Goal: Subscribe to service/newsletter

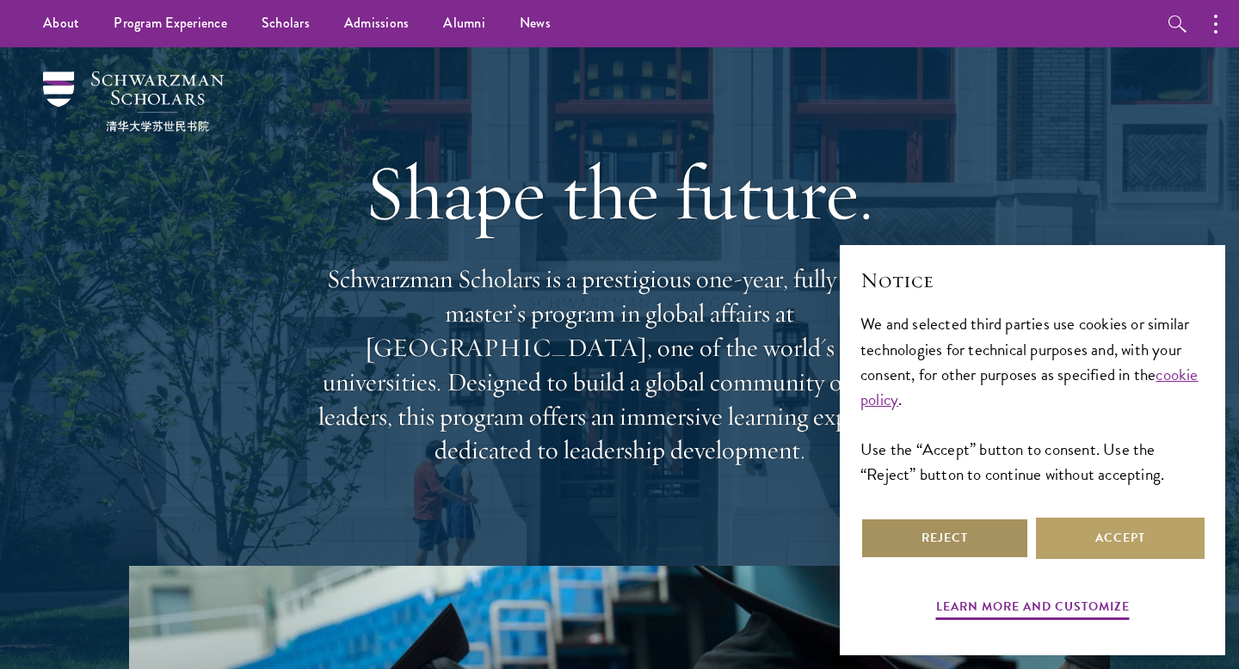
click at [982, 541] on button "Reject" at bounding box center [944, 538] width 169 height 41
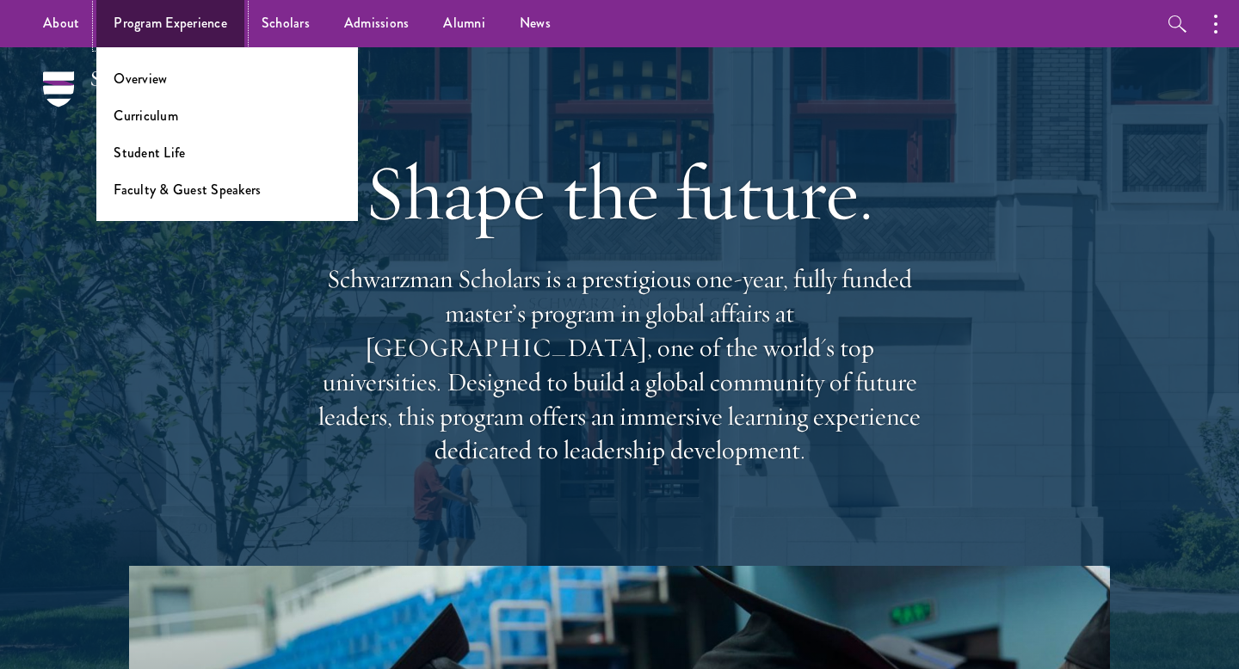
click at [152, 28] on link "Program Experience" at bounding box center [170, 23] width 148 height 47
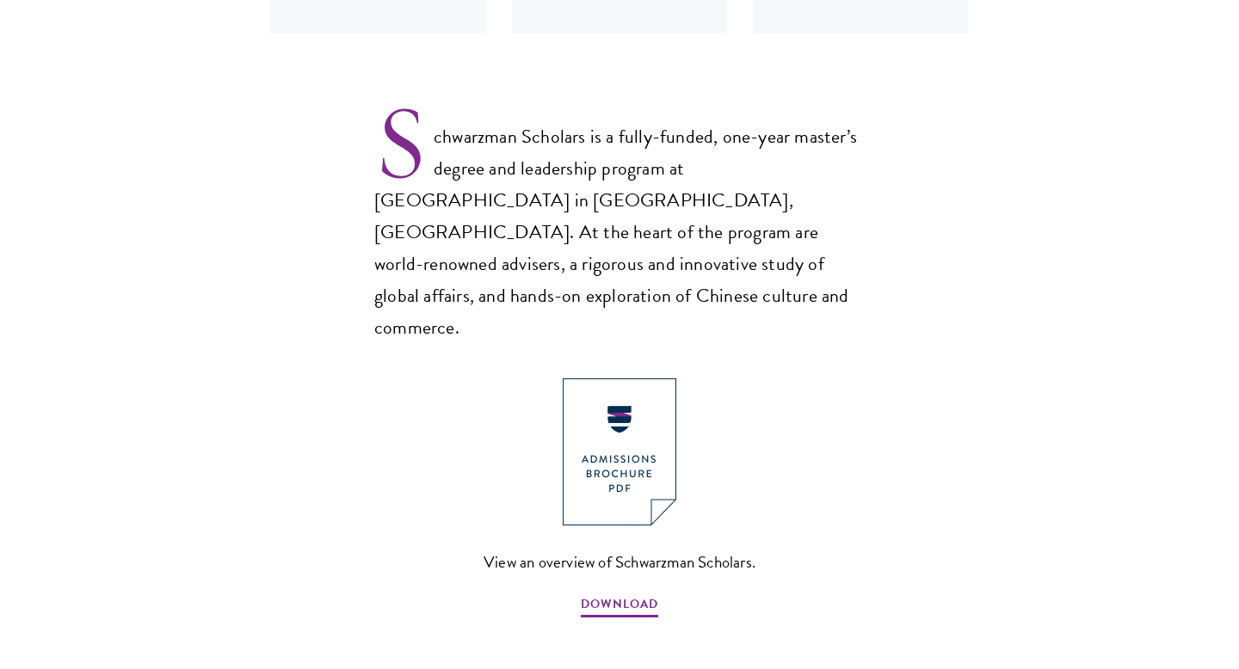
scroll to position [1104, 0]
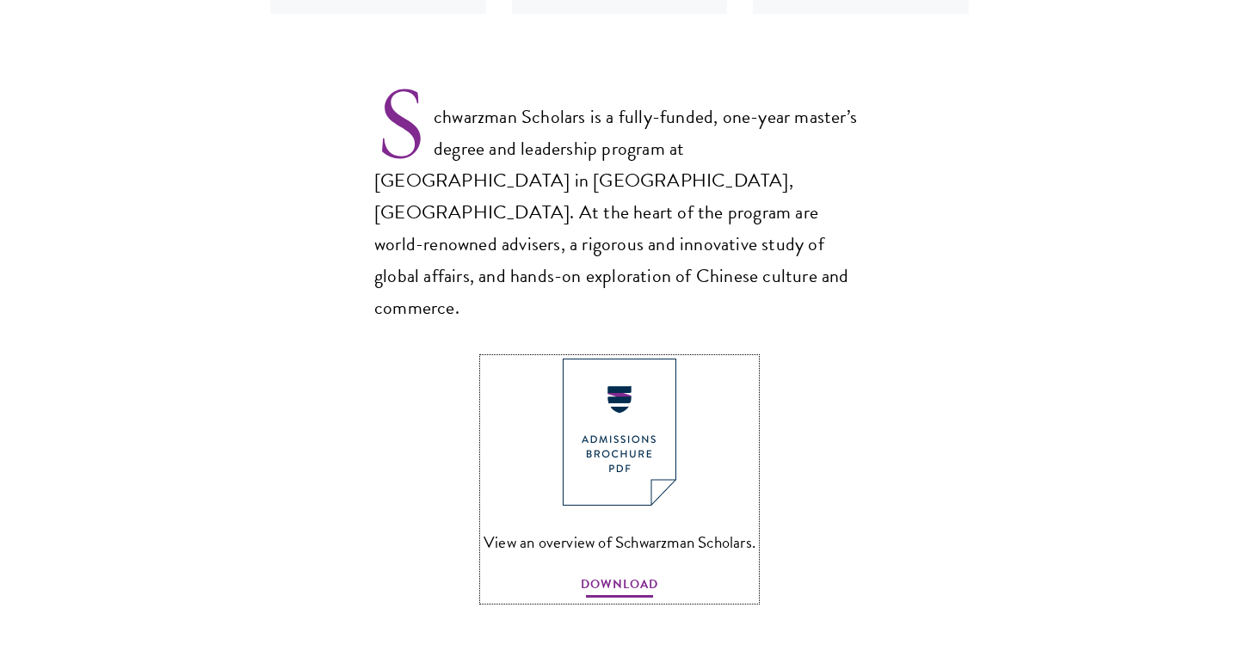
click at [625, 574] on span "DOWNLOAD" at bounding box center [619, 587] width 77 height 27
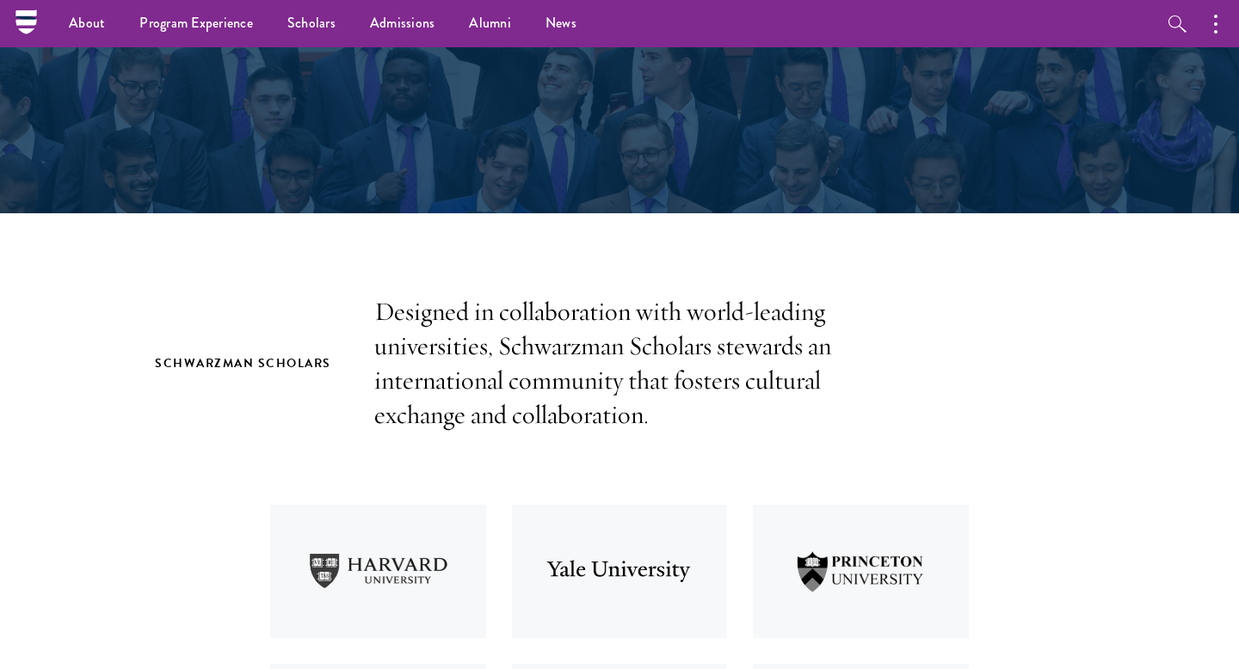
scroll to position [0, 0]
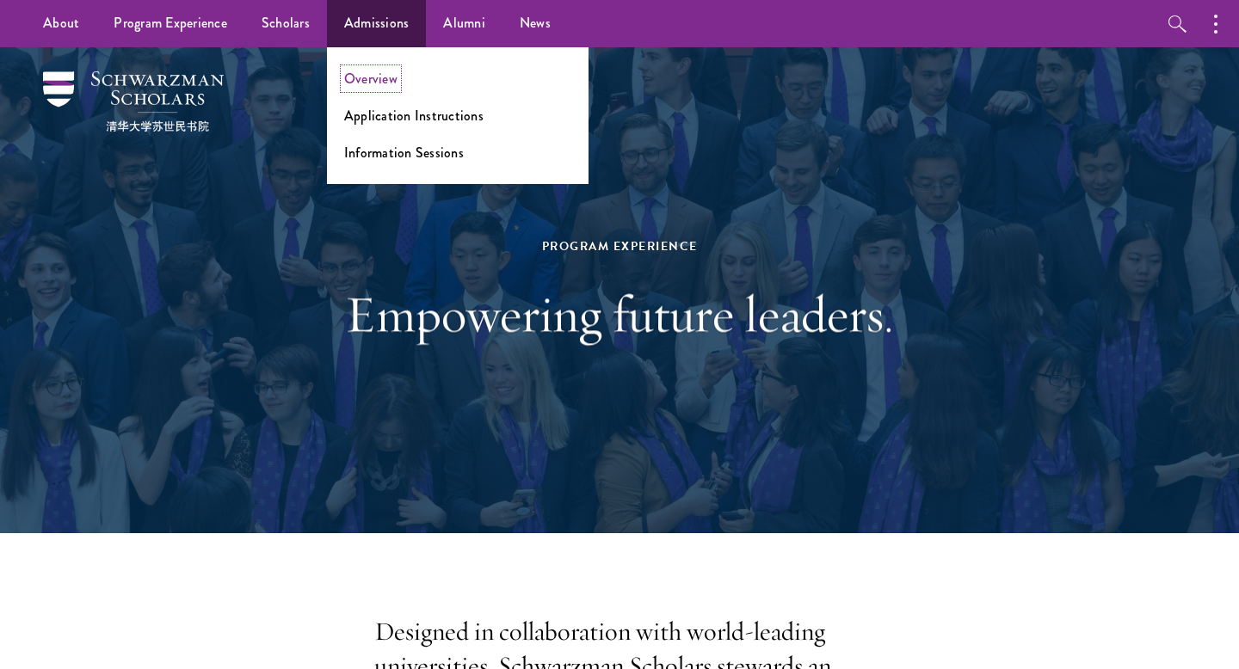
click at [379, 77] on link "Overview" at bounding box center [370, 79] width 53 height 20
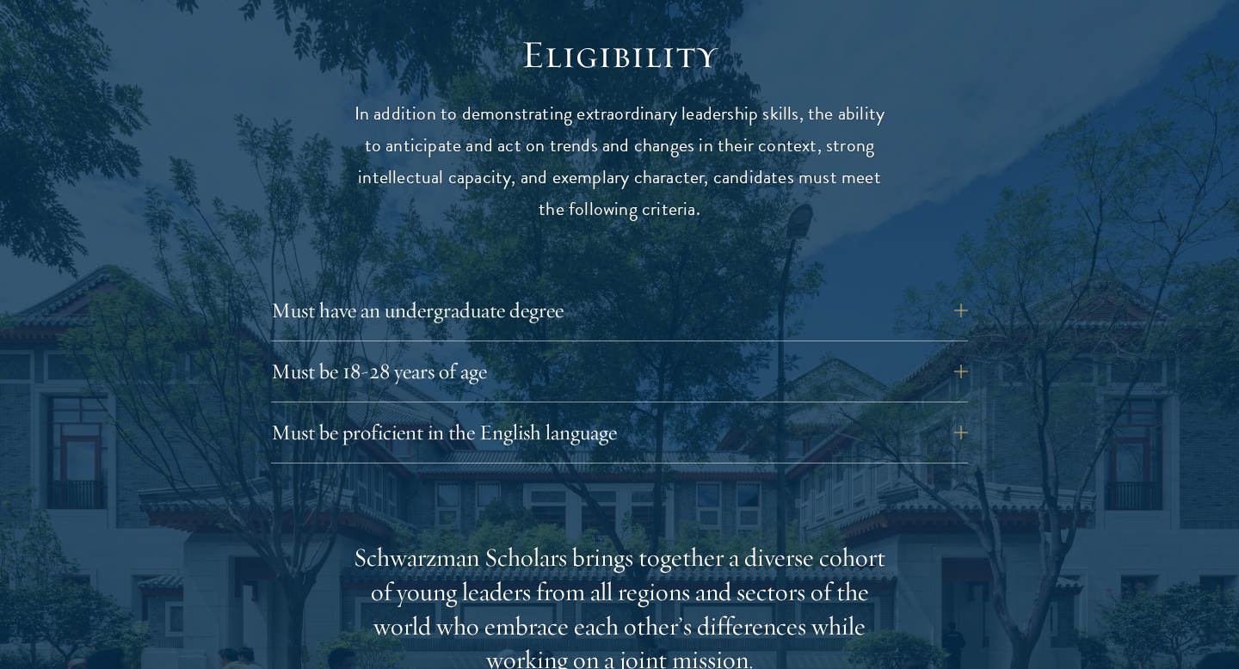
scroll to position [2277, 0]
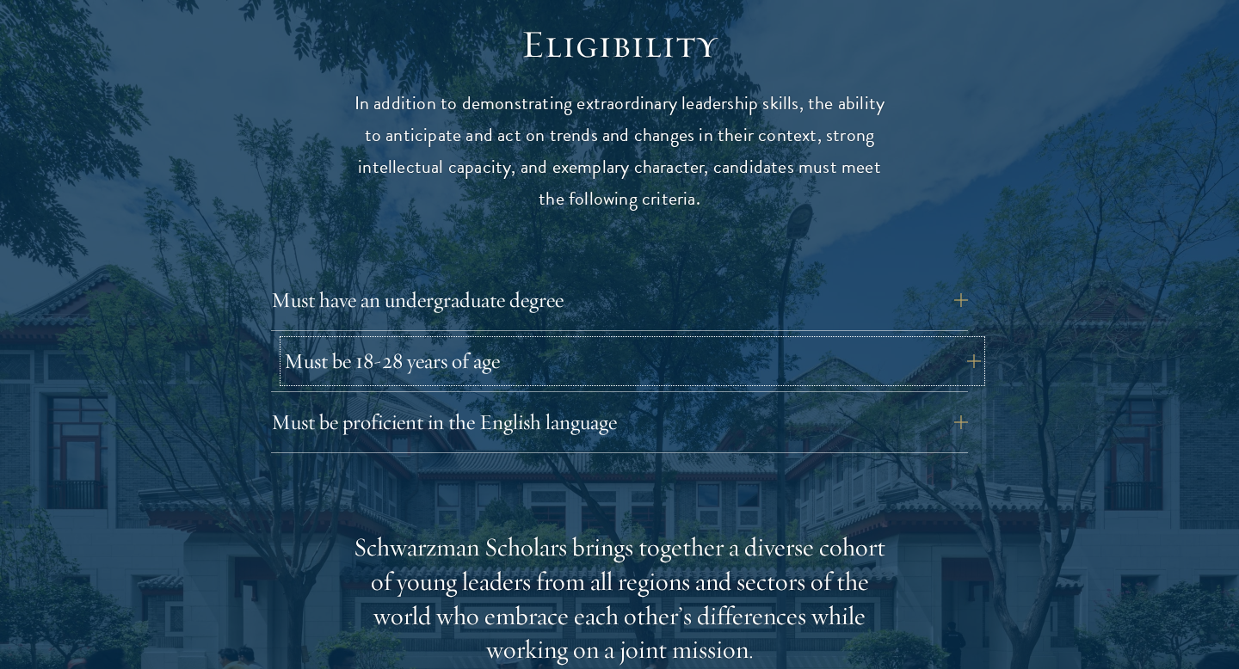
click at [914, 341] on button "Must be 18-28 years of age" at bounding box center [632, 361] width 697 height 41
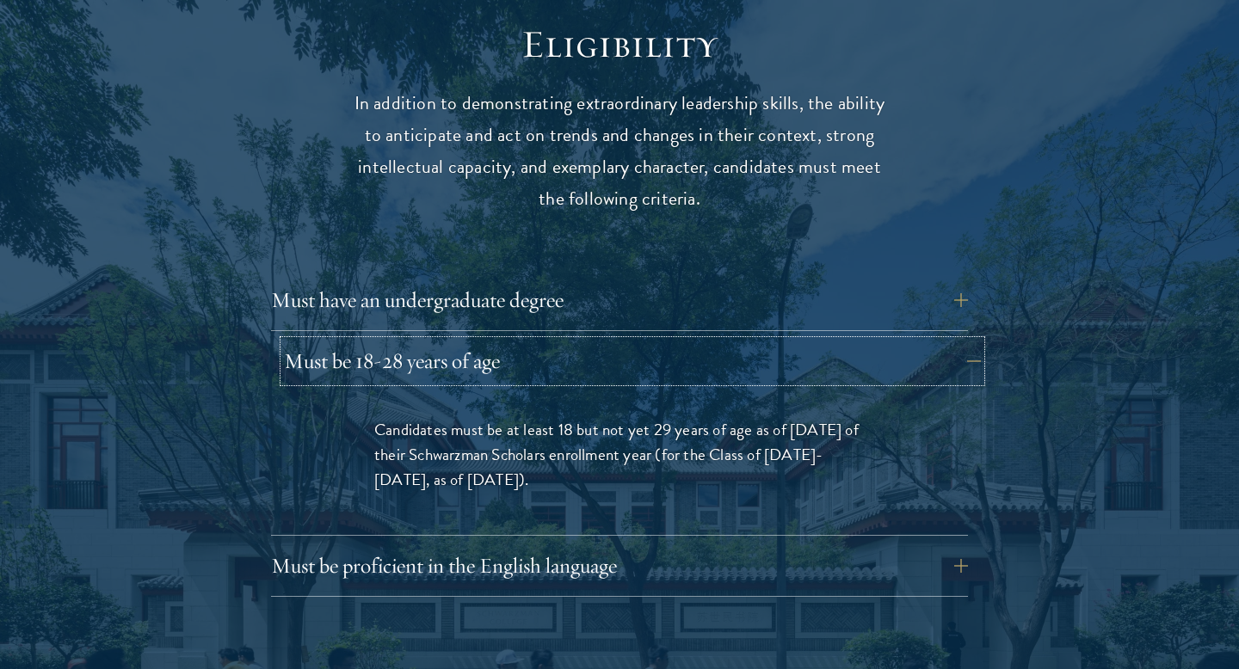
click at [914, 341] on button "Must be 18-28 years of age" at bounding box center [632, 361] width 697 height 41
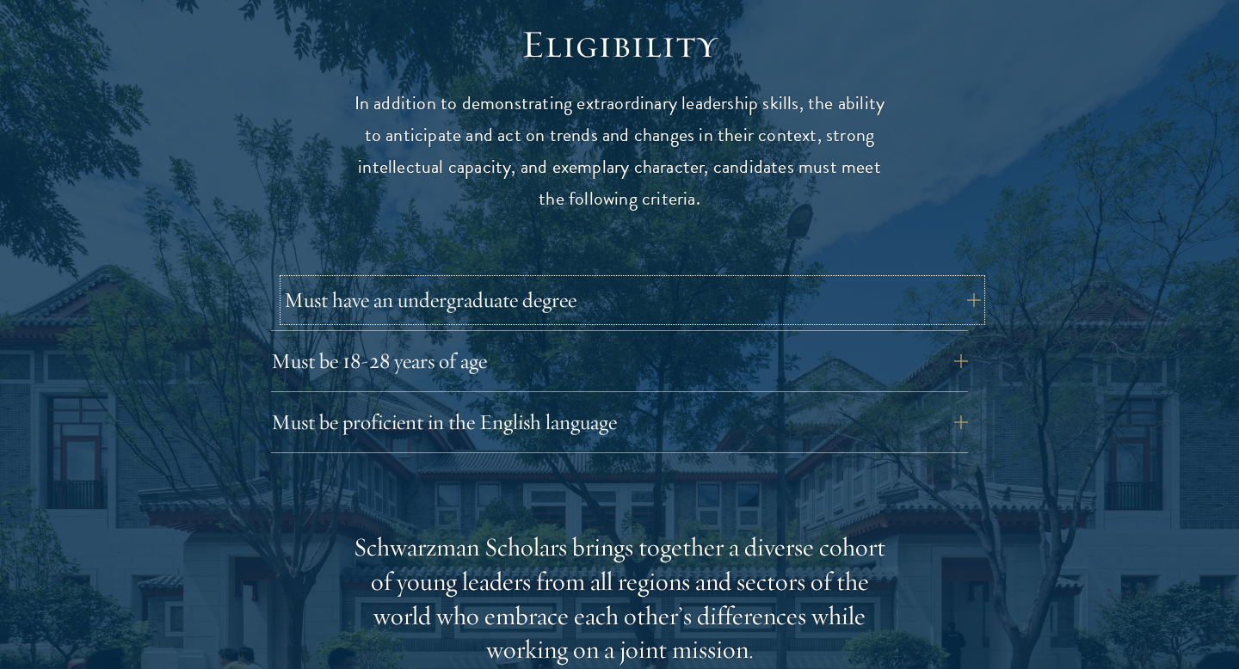
click at [886, 280] on button "Must have an undergraduate degree" at bounding box center [632, 300] width 697 height 41
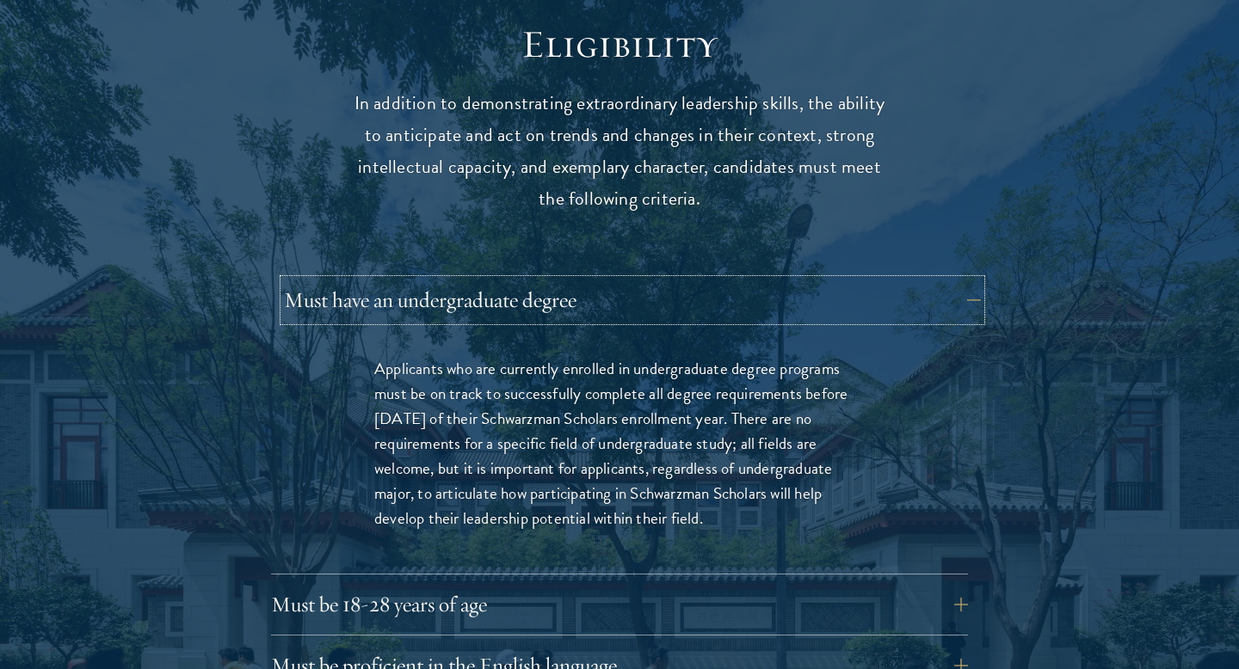
click at [886, 280] on button "Must have an undergraduate degree" at bounding box center [632, 300] width 697 height 41
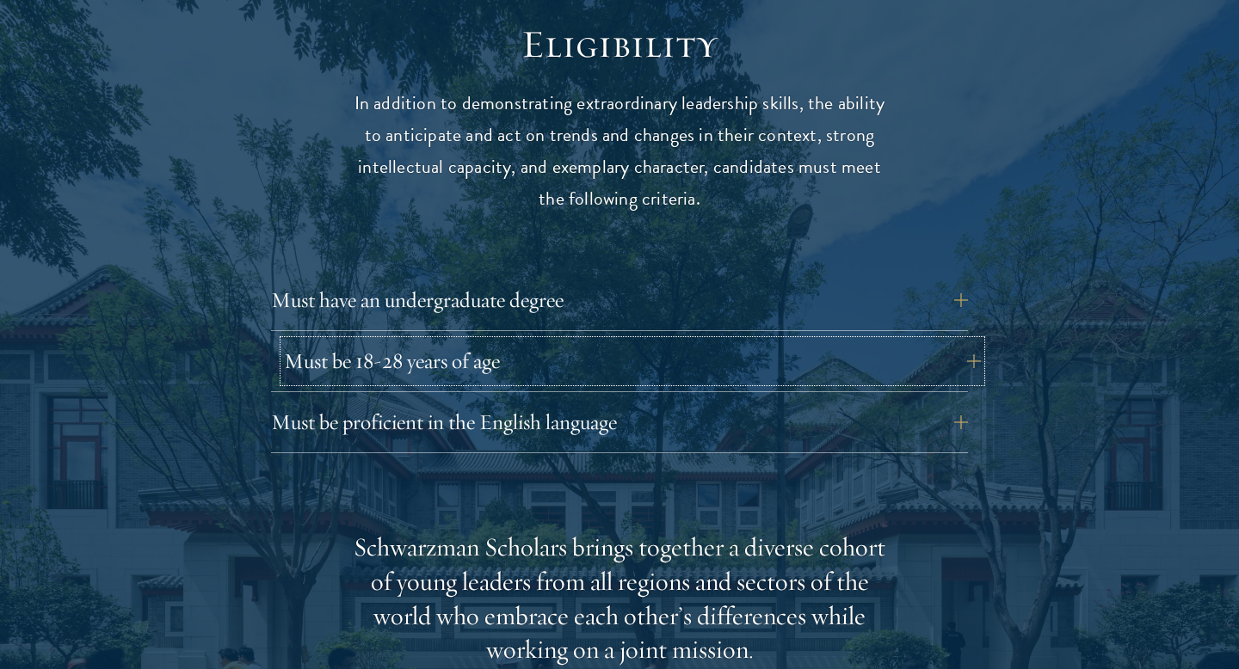
click at [878, 341] on button "Must be 18-28 years of age" at bounding box center [632, 361] width 697 height 41
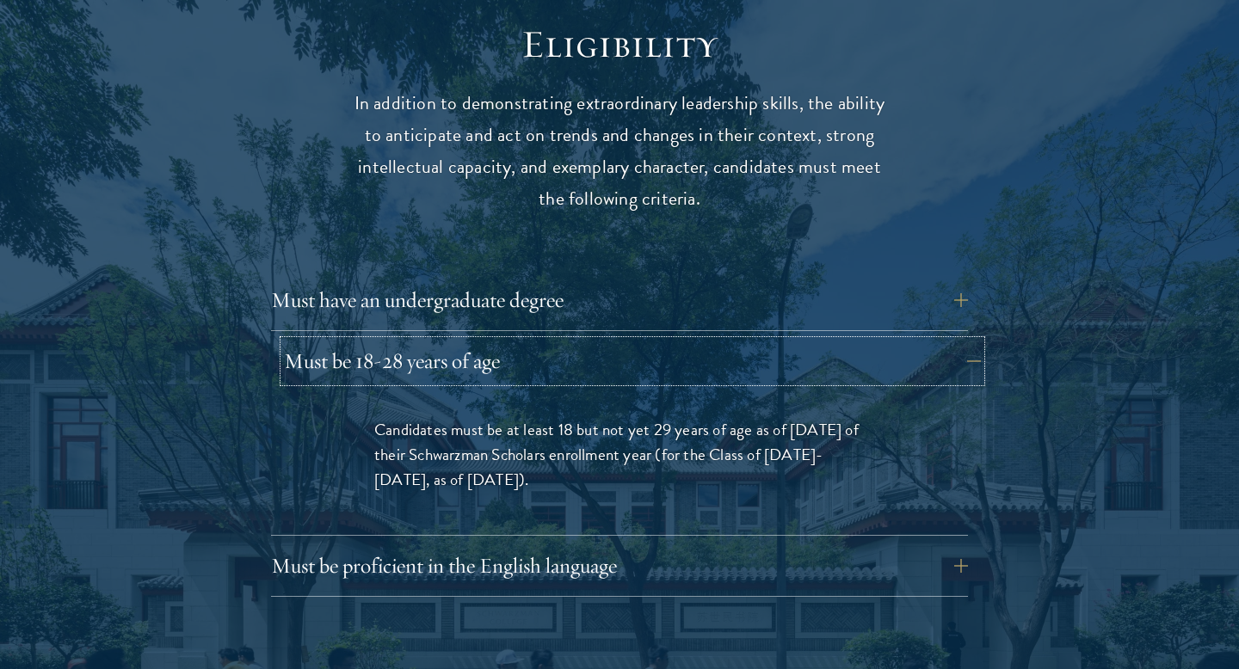
click at [878, 341] on button "Must be 18-28 years of age" at bounding box center [632, 361] width 697 height 41
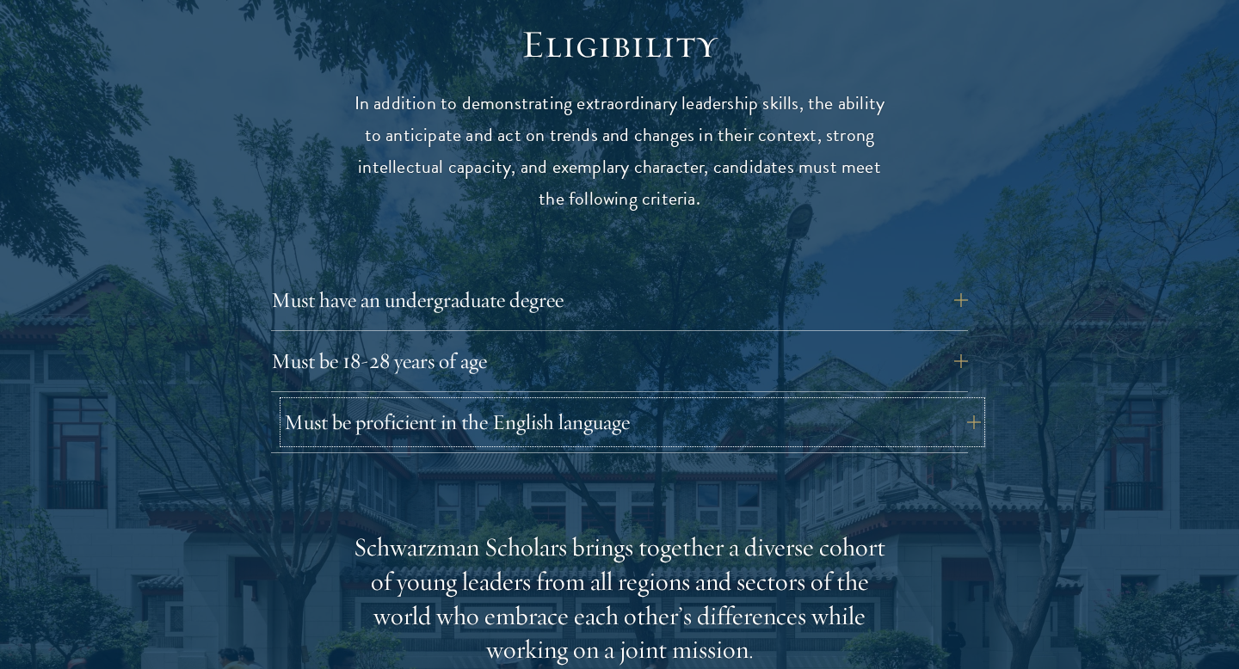
click at [855, 402] on button "Must be proficient in the English language" at bounding box center [632, 422] width 697 height 41
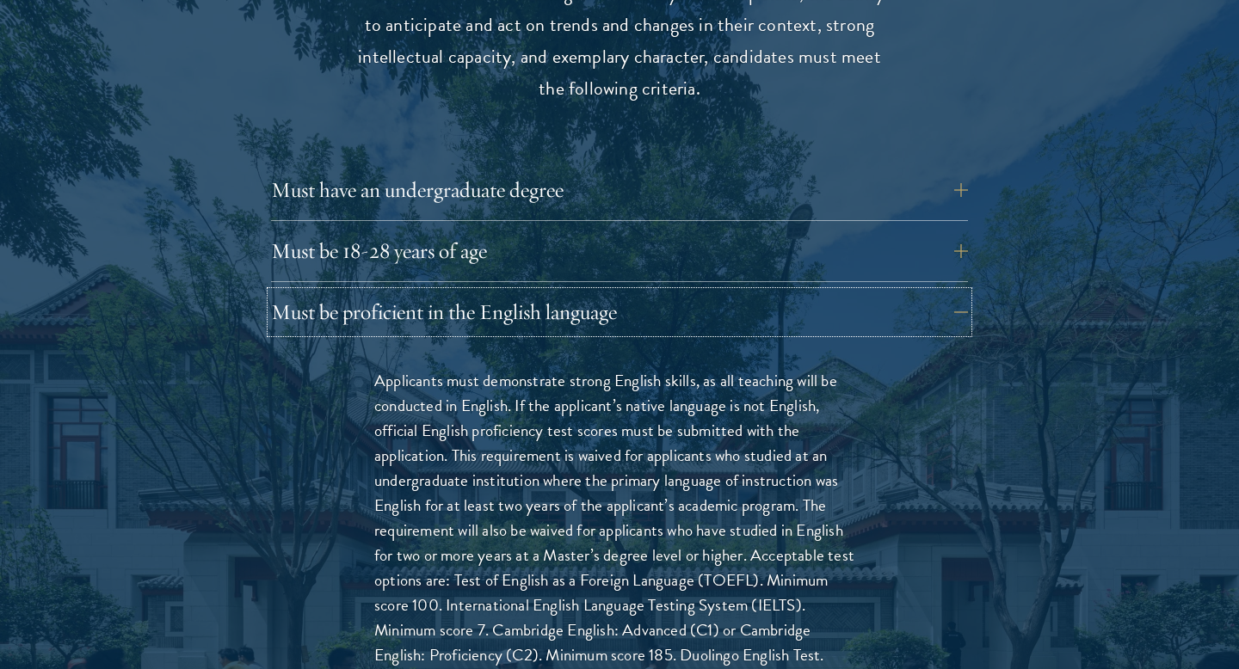
scroll to position [2388, 0]
click at [864, 291] on button "Must be proficient in the English language" at bounding box center [632, 311] width 697 height 41
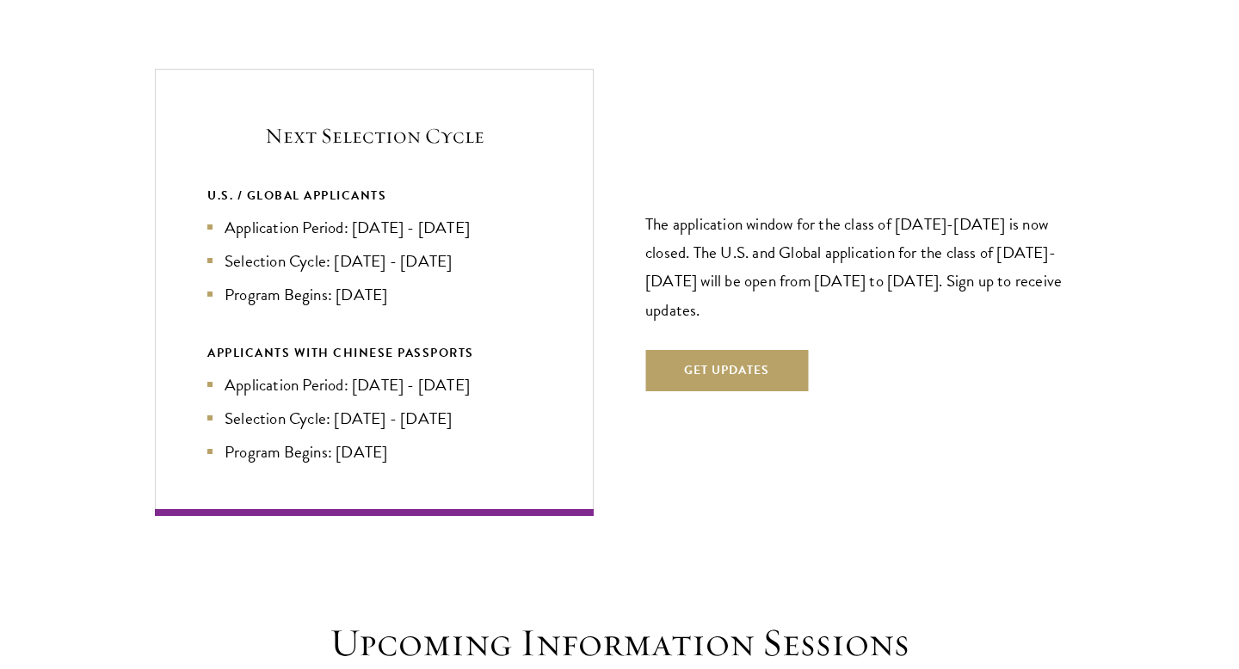
scroll to position [3682, 0]
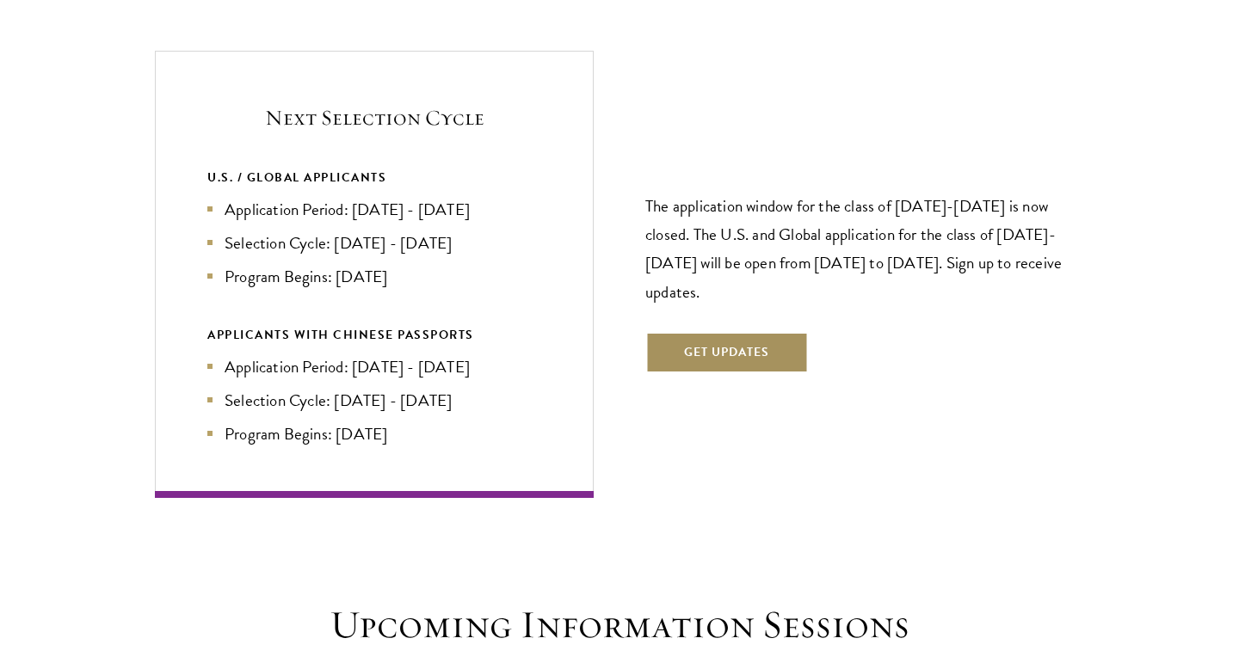
click at [770, 332] on button "Get Updates" at bounding box center [726, 352] width 163 height 41
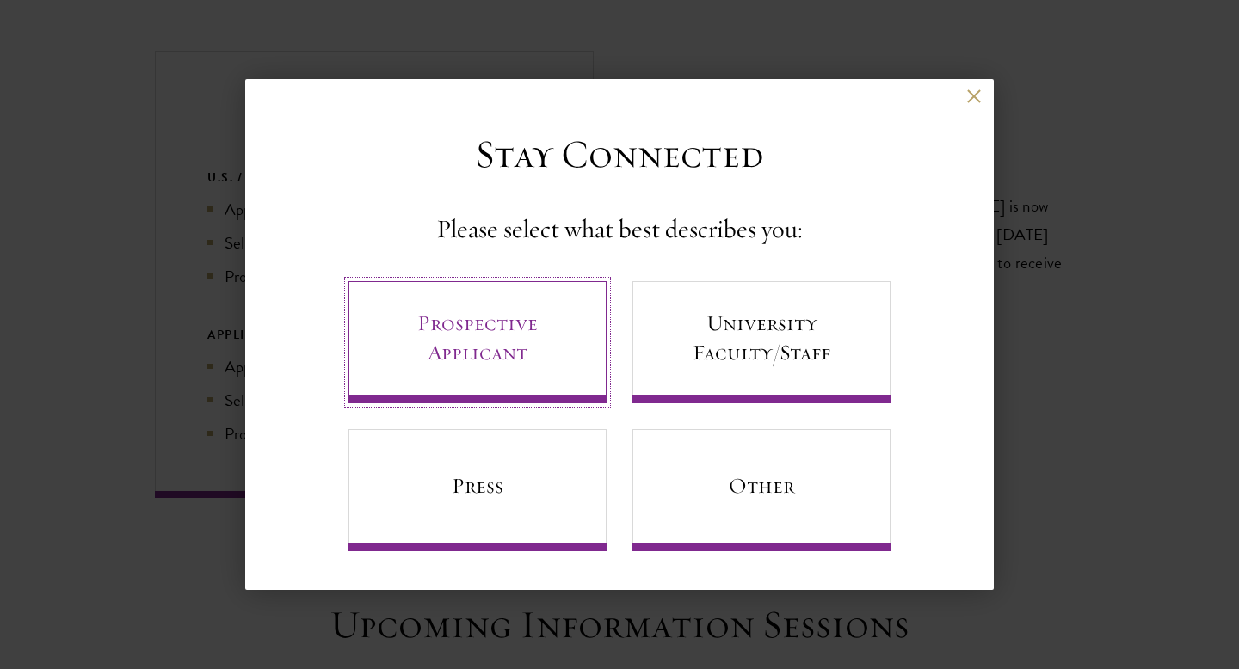
click at [450, 336] on link "Prospective Applicant" at bounding box center [477, 342] width 258 height 122
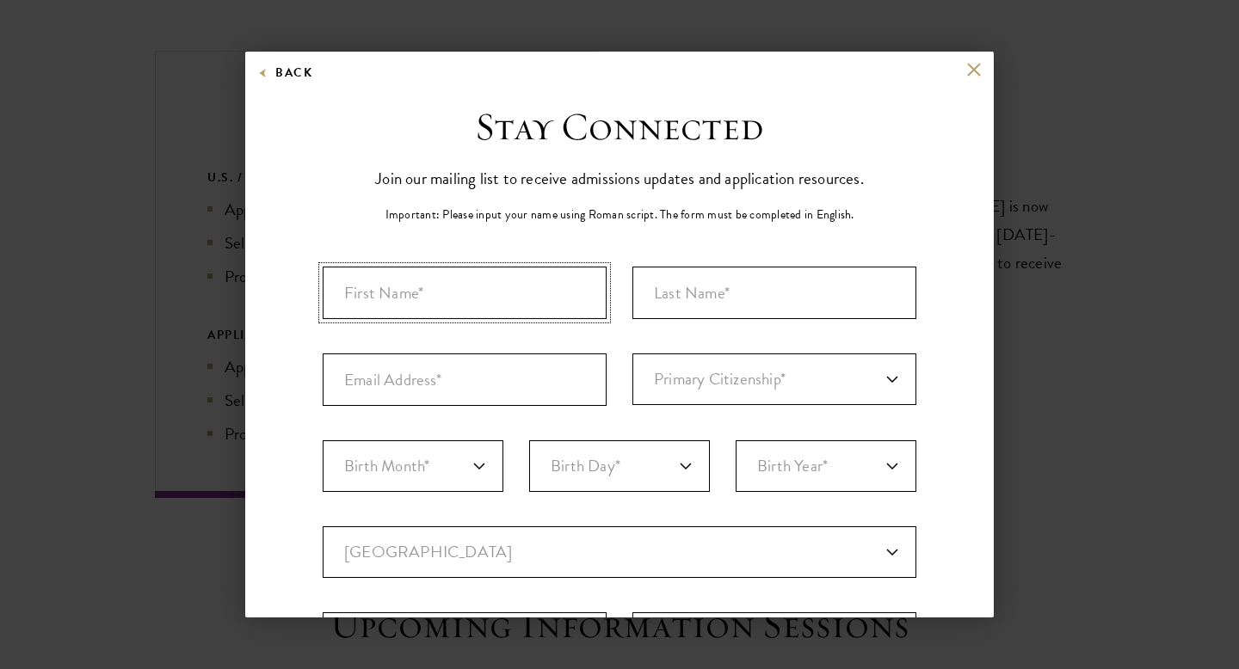
click at [459, 288] on input "First Name*" at bounding box center [465, 293] width 284 height 52
type input "Erkaiym"
type input "Saparalieva"
type input "erkaiymsaparalieva72@gmail.com"
select select "KG"
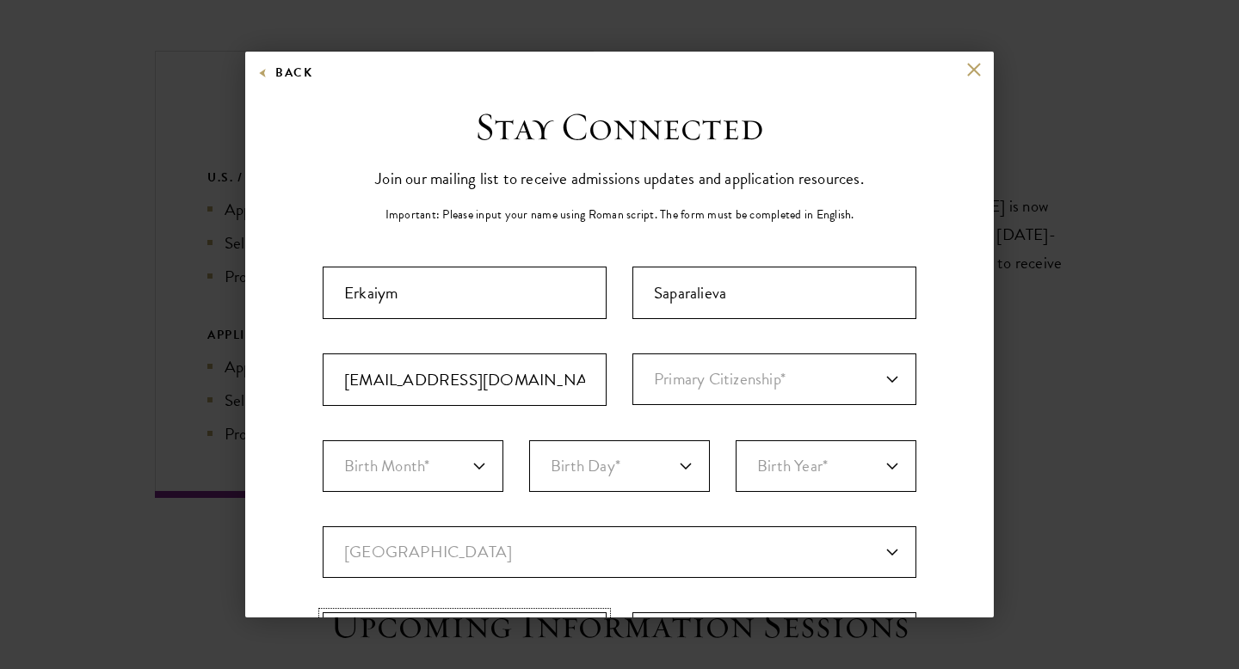
type input "Bishkek"
select select
click at [754, 395] on select "Primary Citizenship* Afghanistan Aland Islands Albania Algeria Andorra Angola A…" at bounding box center [774, 380] width 284 height 52
select select "KG"
click at [632, 354] on select "Primary Citizenship* Afghanistan Aland Islands Albania Algeria Andorra Angola A…" at bounding box center [774, 380] width 284 height 52
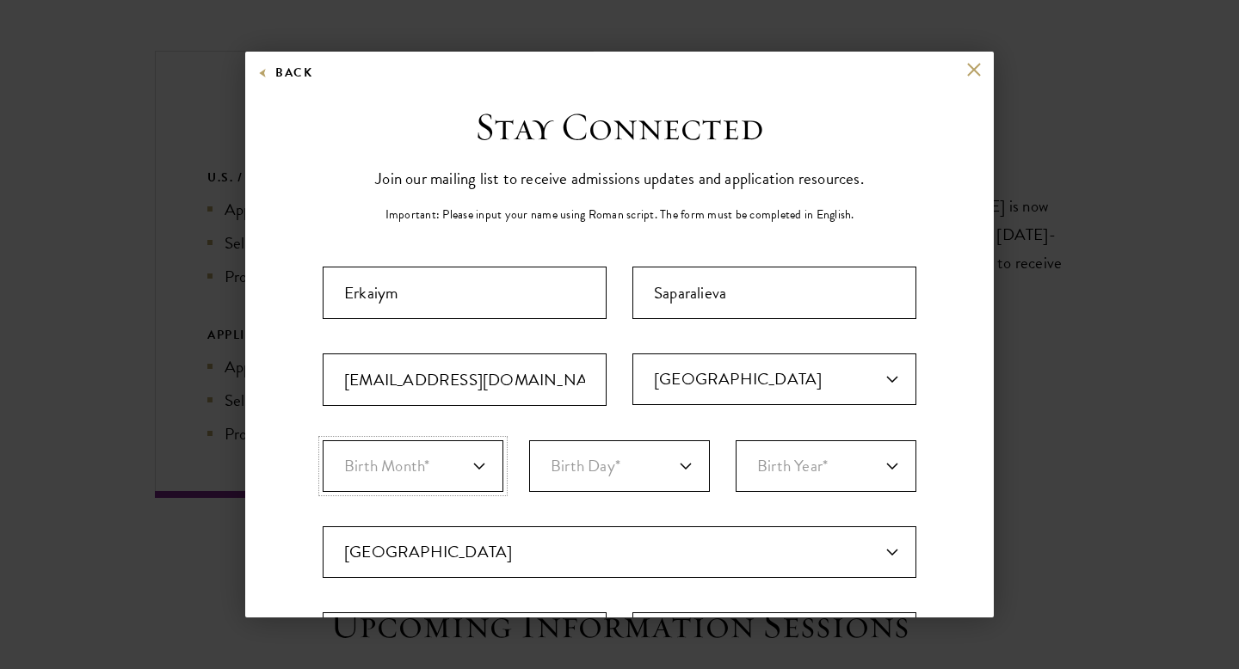
click at [489, 476] on select "Birth Month* January February March April May June July August September Octobe…" at bounding box center [413, 466] width 181 height 52
click at [323, 440] on select "Birth Month* January February March April May June July August September Octobe…" at bounding box center [413, 466] width 181 height 52
click at [427, 461] on select "Birth Month* January February March April May June July August September Octobe…" at bounding box center [413, 466] width 181 height 52
select select "08"
click at [323, 440] on select "Birth Month* January February March April May June July August September Octobe…" at bounding box center [413, 466] width 181 height 52
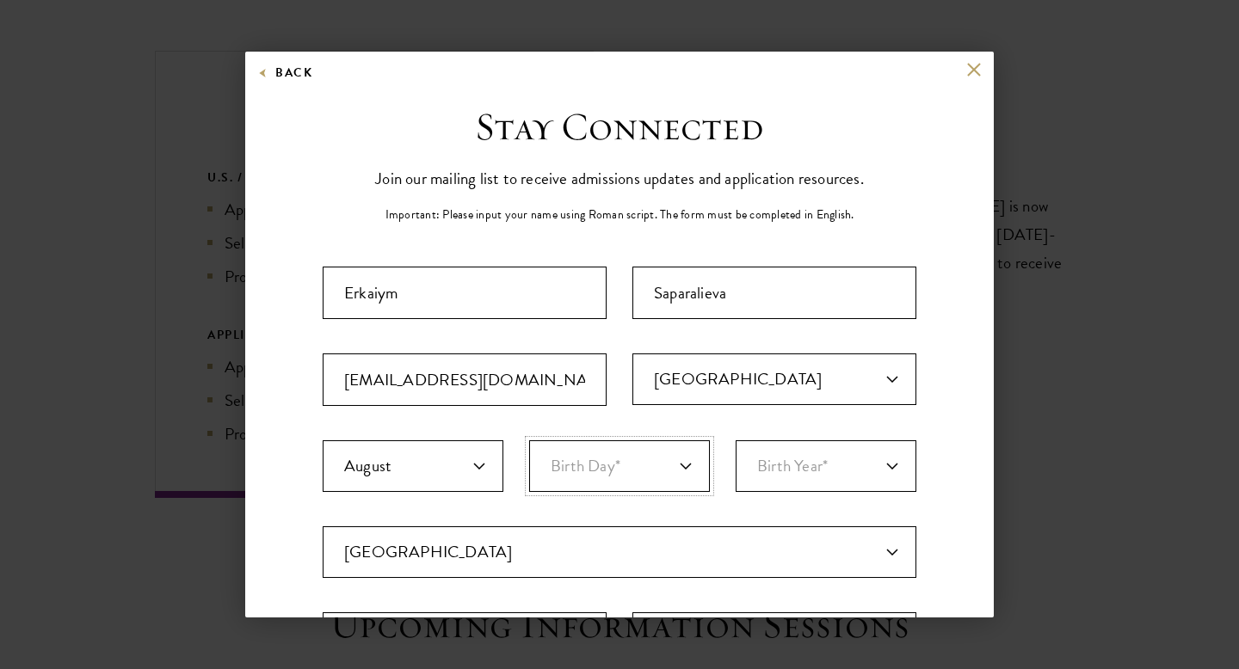
click at [647, 452] on select "Birth Day* 1 2 3 4 5 6 7 8 9 10 11 12 13 14 15 16 17 18 19 20 21 22 23 24 25 26…" at bounding box center [619, 466] width 181 height 52
select select "11"
click at [529, 440] on select "Birth Day* 1 2 3 4 5 6 7 8 9 10 11 12 13 14 15 16 17 18 19 20 21 22 23 24 25 26…" at bounding box center [619, 466] width 181 height 52
click at [844, 457] on select "Birth Year* 2025 2024 2023 2022 2021 2020 2019 2018 2017 2016 2015 2014 2013 20…" at bounding box center [826, 466] width 181 height 52
select select "2002"
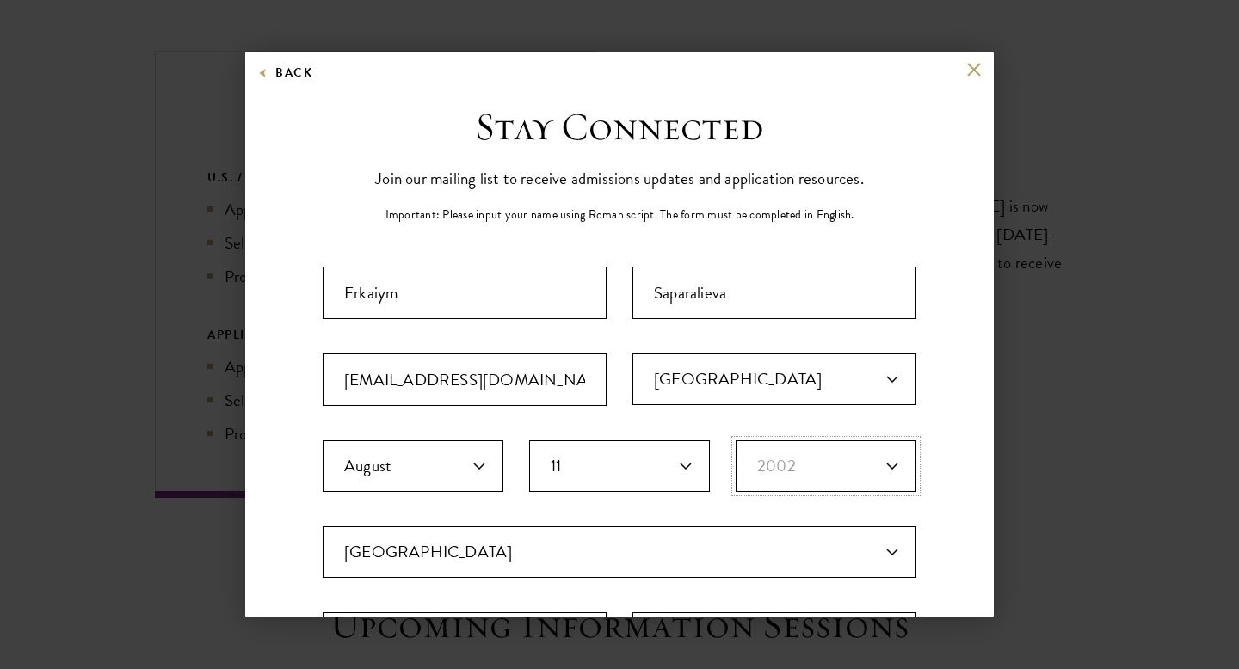
click at [736, 440] on select "Birth Year* 2025 2024 2023 2022 2021 2020 2019 2018 2017 2016 2015 2014 2013 20…" at bounding box center [826, 466] width 181 height 52
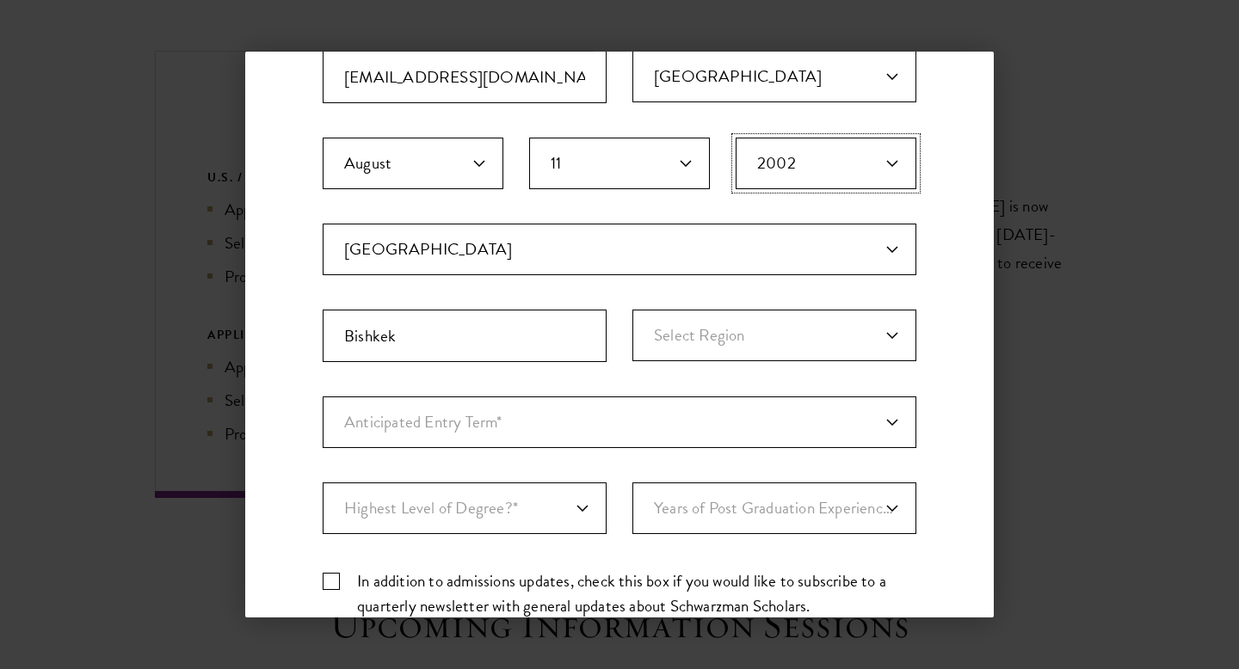
scroll to position [304, 0]
click at [708, 326] on select "Select Region Batken Bishkek Chuy Issyk-Kul Jalal-Abad Naryn Osh Osh Region Tal…" at bounding box center [774, 335] width 284 height 52
select select "Bishkek"
click at [632, 309] on select "Select Region Batken Bishkek Chuy Issyk-Kul Jalal-Abad Naryn Osh Osh Region Tal…" at bounding box center [774, 335] width 284 height 52
click at [570, 427] on select "Anticipated Entry Term* August 2026 (Application opens April 2025) Just Explori…" at bounding box center [620, 422] width 594 height 52
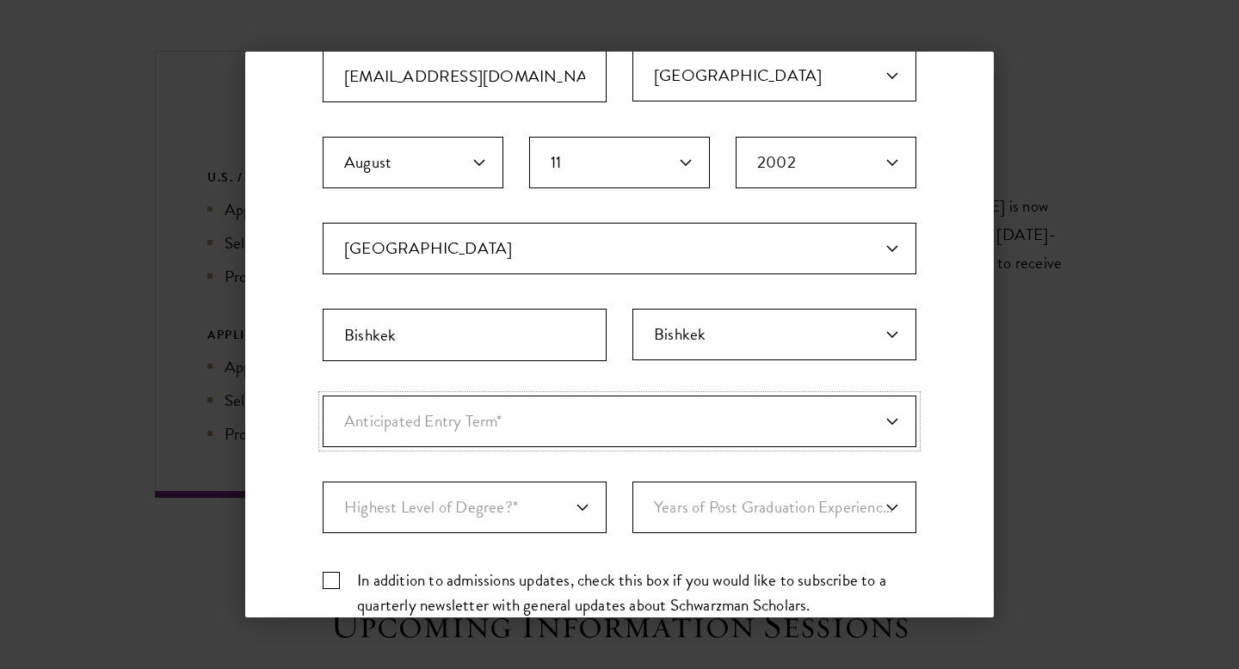
select select "a6790467-ebe7-4045-a56a-66c1cae98076"
click at [323, 396] on select "Anticipated Entry Term* August 2026 (Application opens April 2025) Just Explori…" at bounding box center [620, 422] width 594 height 52
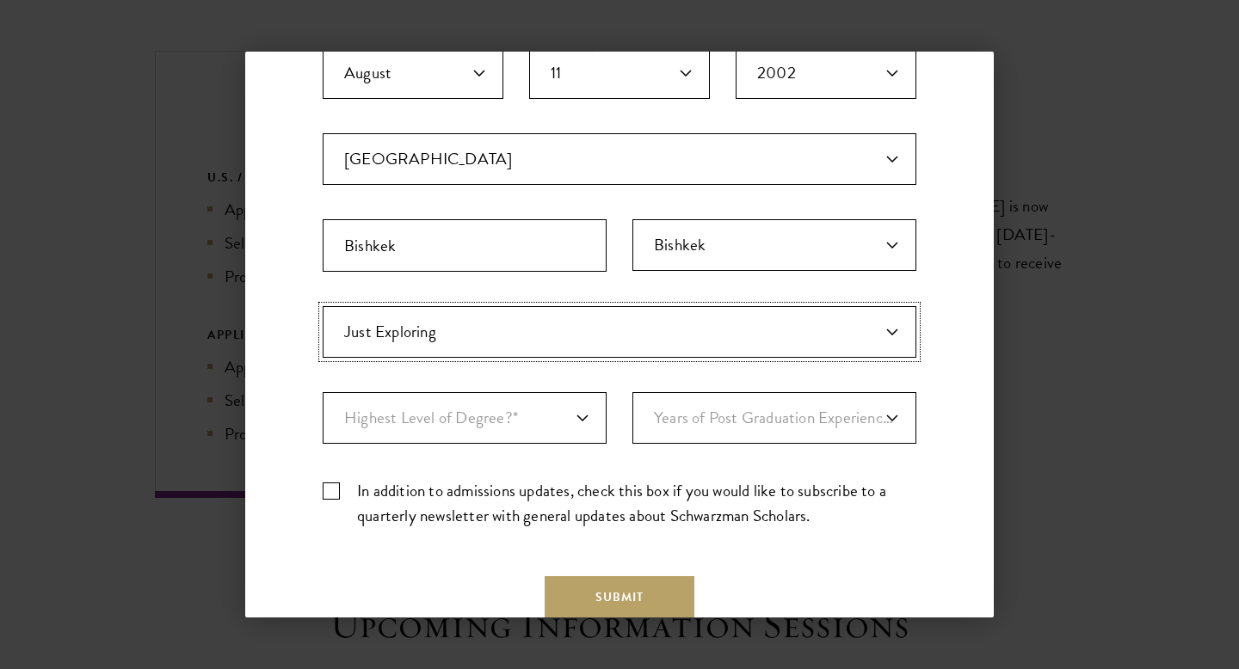
scroll to position [398, 0]
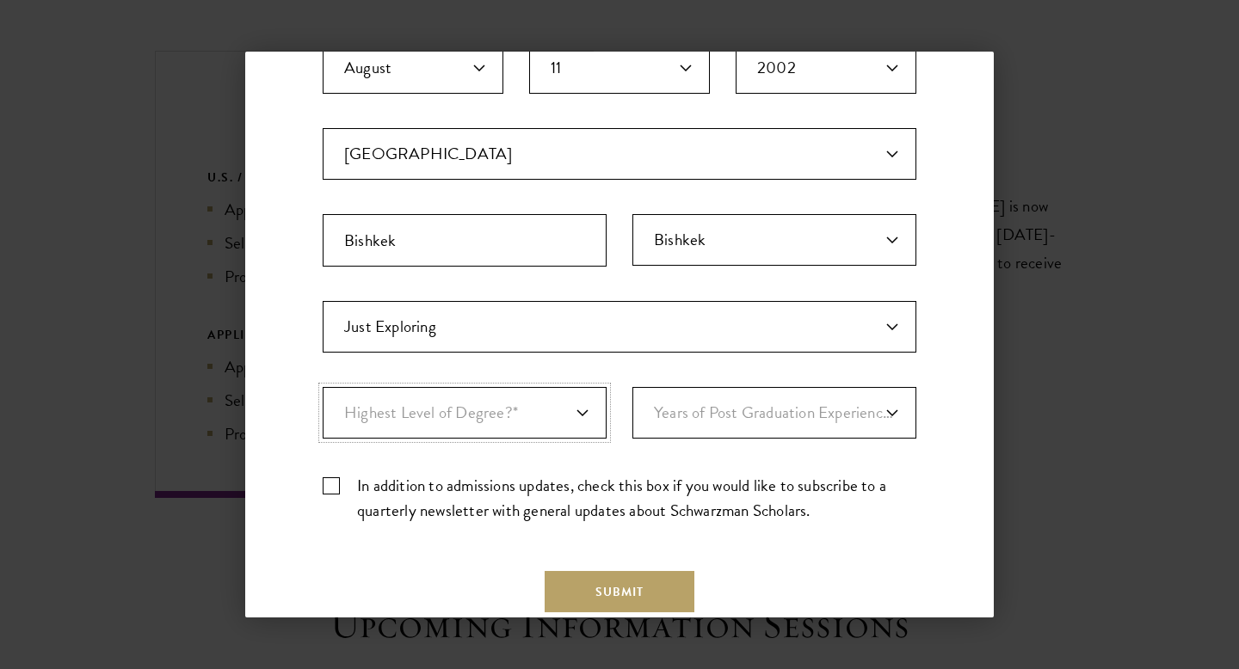
click at [586, 416] on select "Highest Level of Degree?* PHD Bachelor's Master's Current Undergraduate Student" at bounding box center [465, 413] width 284 height 52
select select "baef124f-e103-44b1-8ca6-5d0669438e44"
click at [323, 387] on select "Highest Level of Degree?* PHD Bachelor's Master's Current Undergraduate Student" at bounding box center [465, 413] width 284 height 52
click at [714, 418] on select "Years of Post Graduation Experience?* 1 2 3 4 5 6 7 8 9 10" at bounding box center [774, 413] width 284 height 52
select select "1"
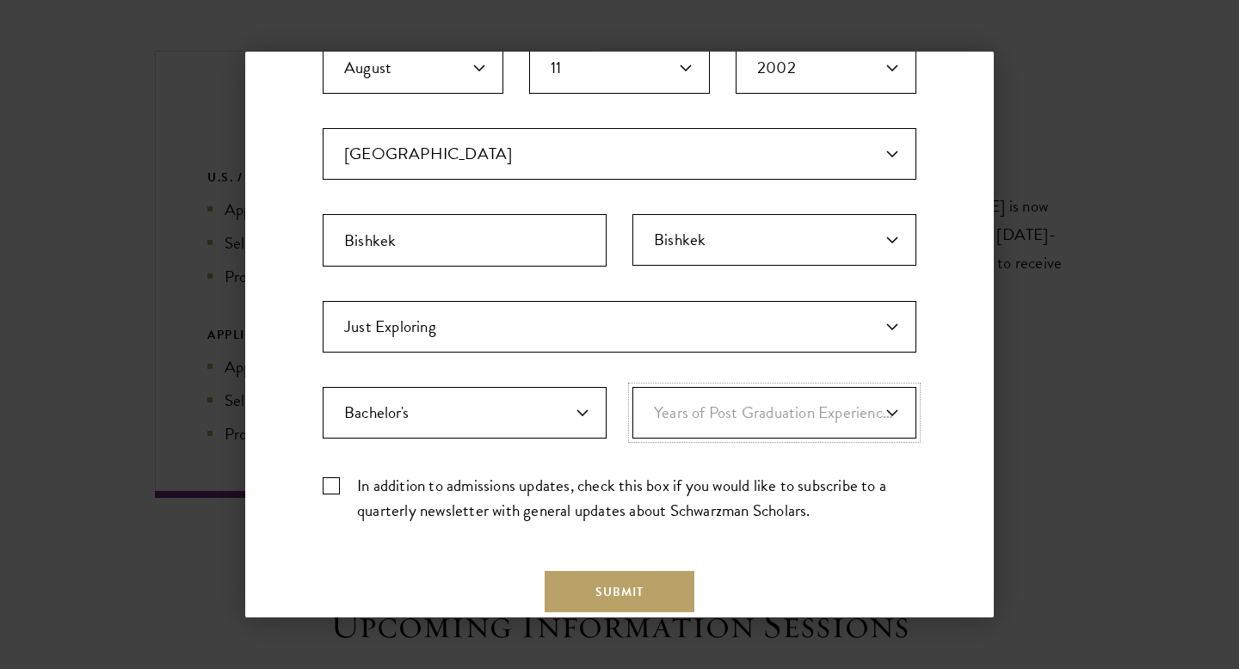
click at [632, 387] on select "Years of Post Graduation Experience?* 1 2 3 4 5 6 7 8 9 10" at bounding box center [774, 413] width 284 height 52
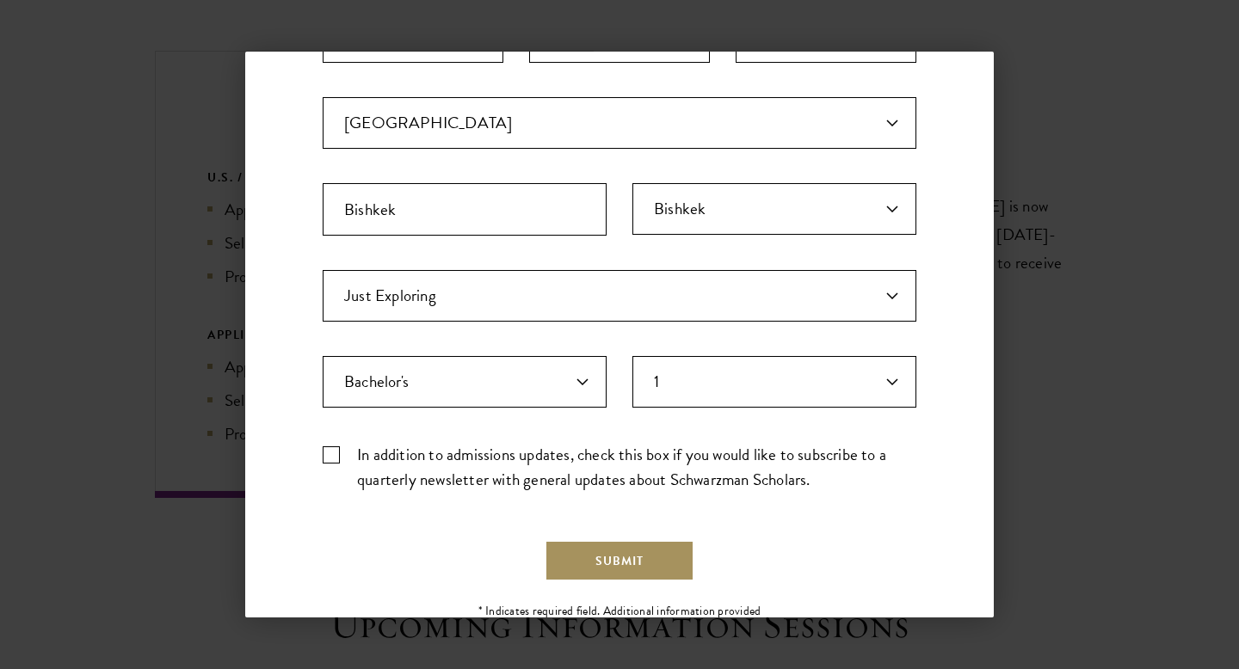
click at [630, 563] on button "Submit" at bounding box center [620, 560] width 150 height 41
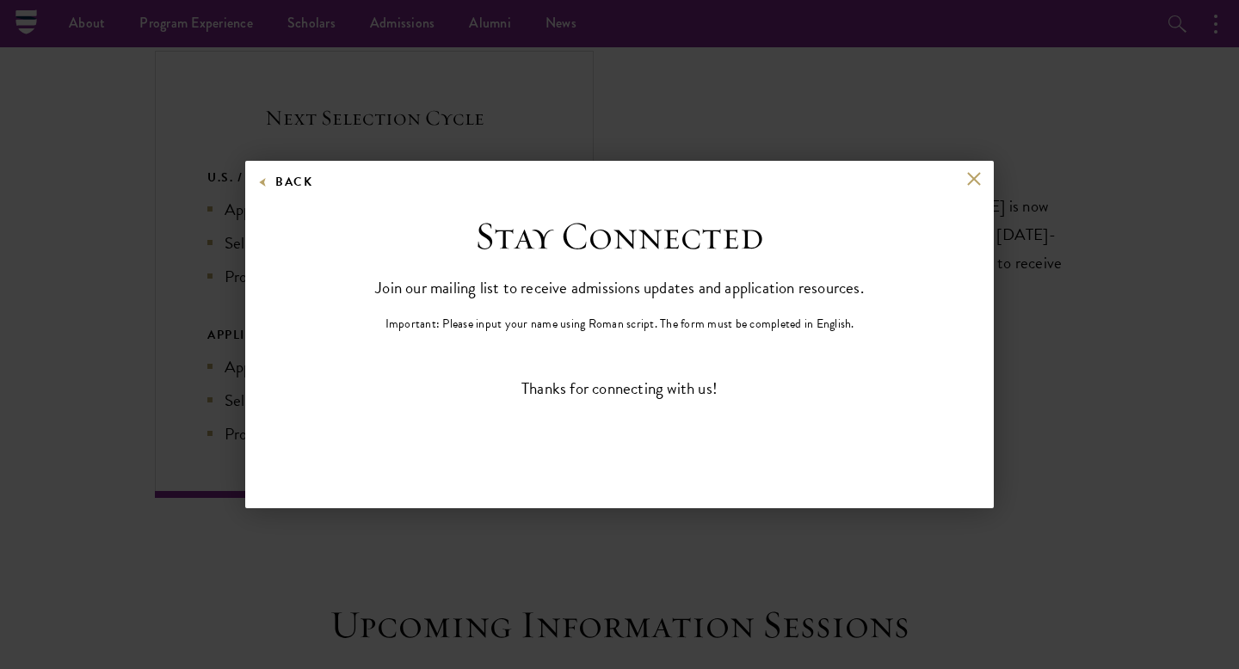
scroll to position [0, 0]
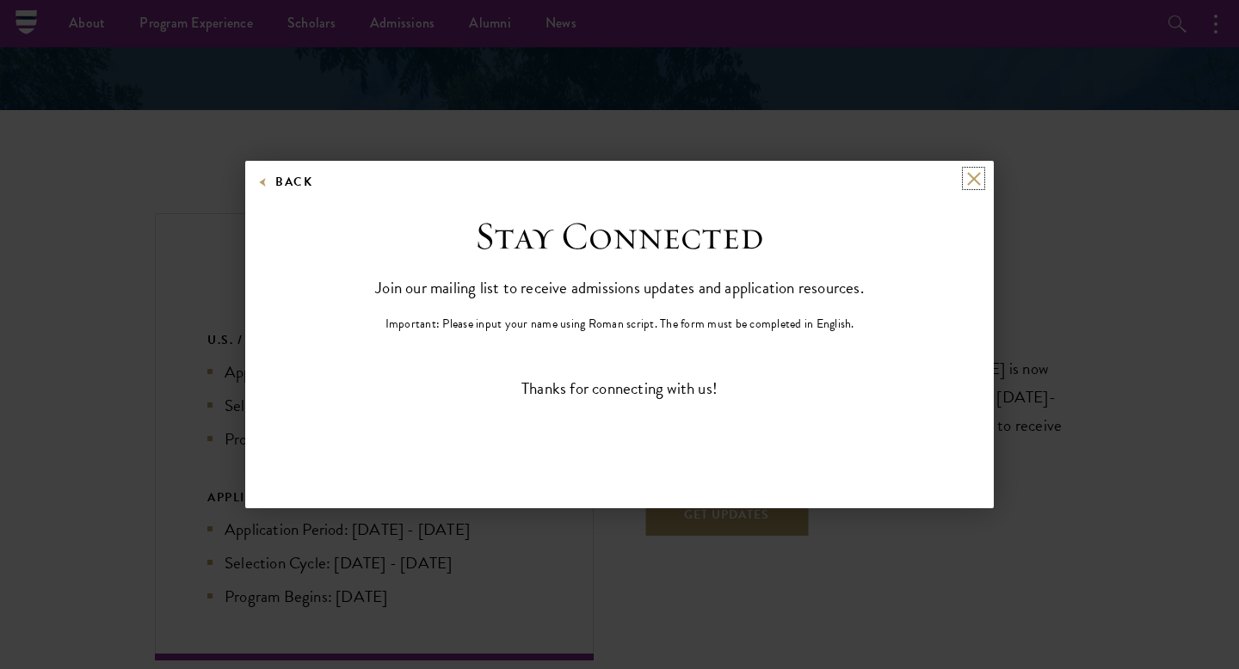
click at [971, 182] on button at bounding box center [973, 178] width 15 height 15
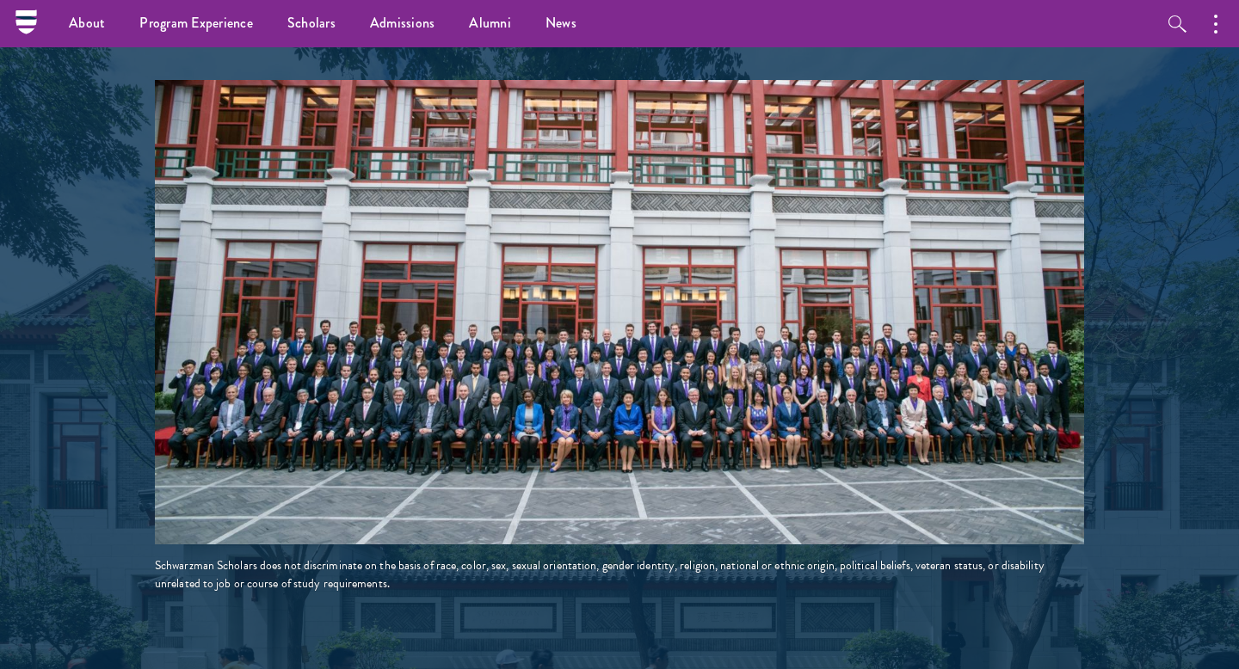
scroll to position [2871, 0]
